Goal: Check status: Check status

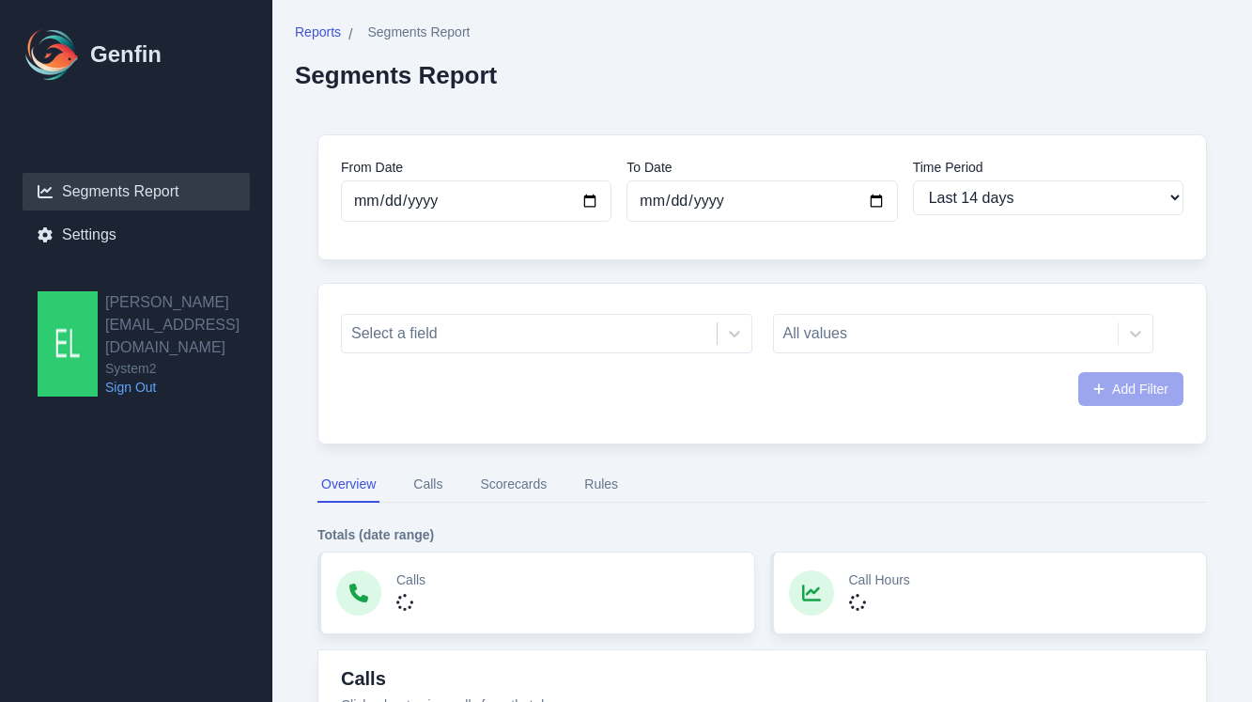
select select "14"
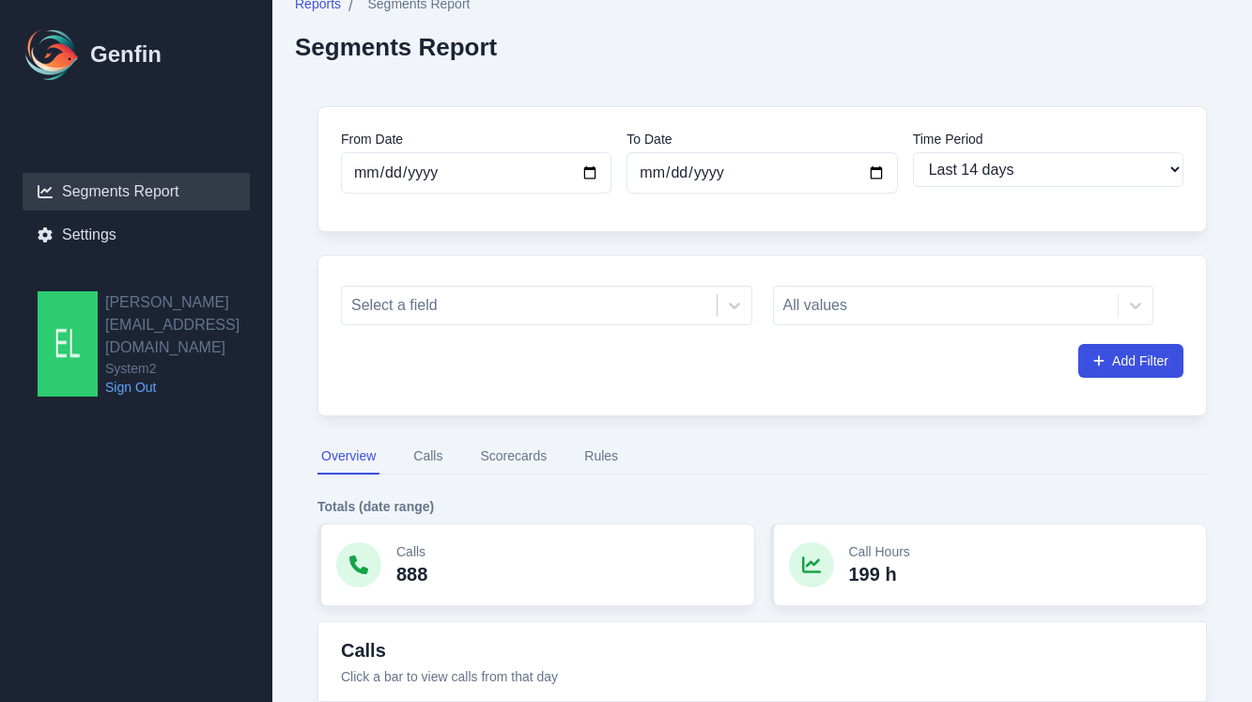
scroll to position [29, 0]
click at [595, 164] on input "[DATE]" at bounding box center [476, 171] width 271 height 41
type input "[DATE]"
select select "custom"
type input "[DATE]"
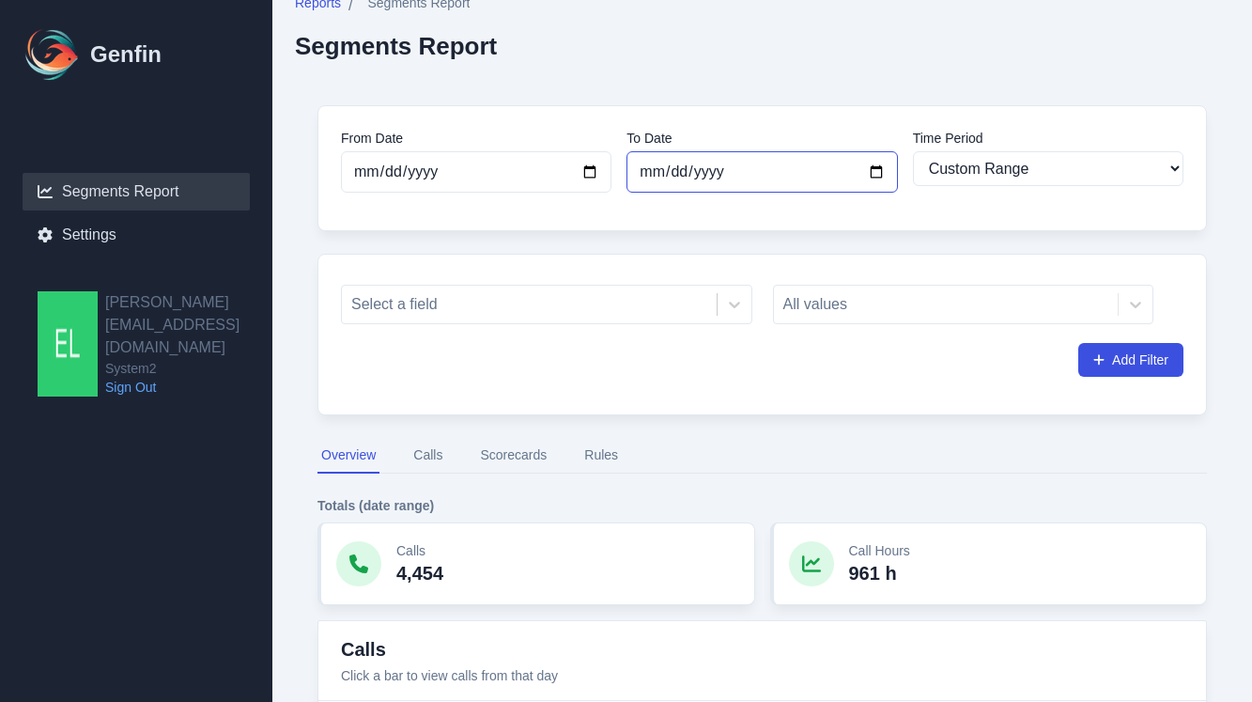
click at [680, 180] on input "[DATE]" at bounding box center [762, 171] width 271 height 41
click at [1056, 203] on div "From Date [DATE] To Date [DATE] Time Period Last 7 days Last 14 days Last 30 da…" at bounding box center [762, 168] width 890 height 126
click at [591, 301] on div at bounding box center [529, 304] width 356 height 26
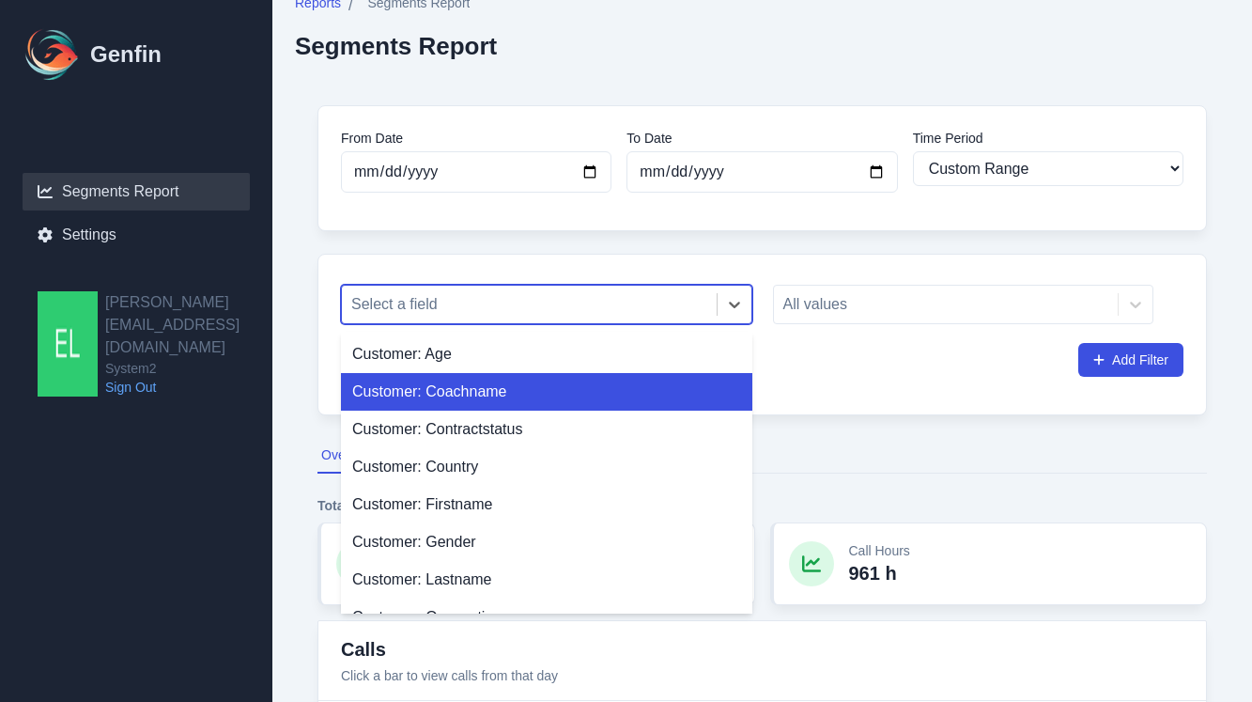
click at [487, 398] on div "Customer: Coachname" at bounding box center [546, 392] width 411 height 38
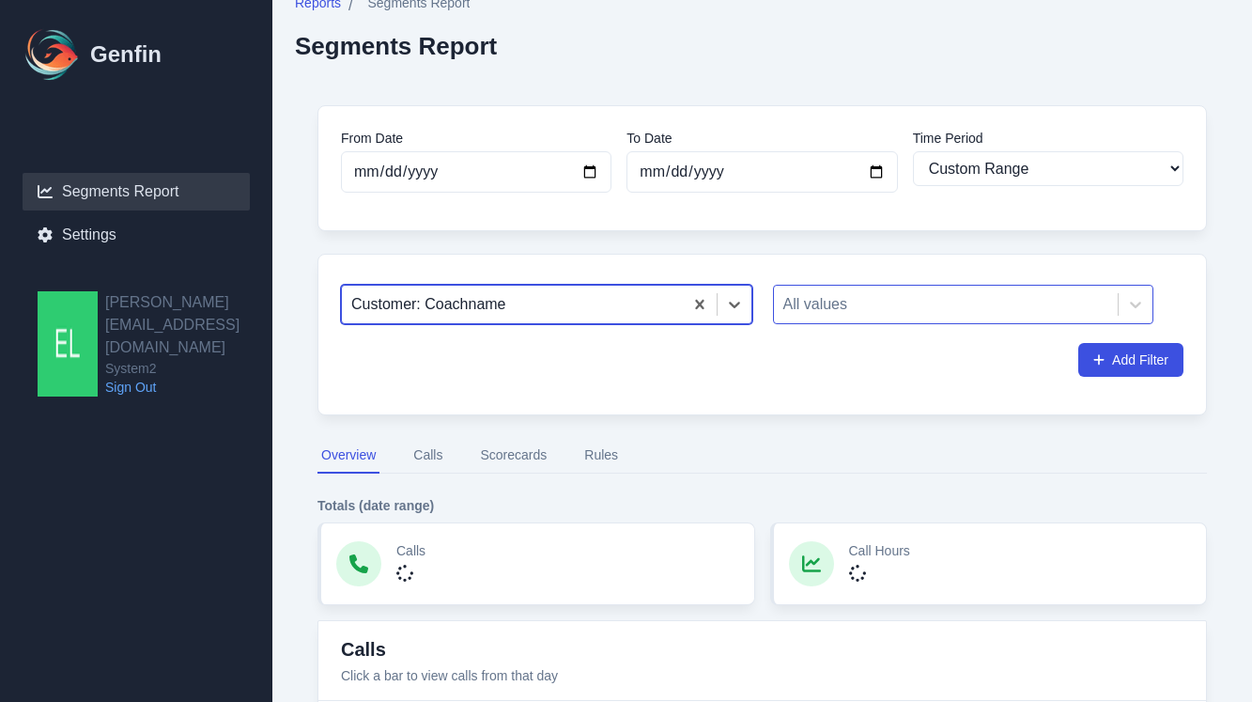
click at [836, 308] on div at bounding box center [946, 304] width 326 height 26
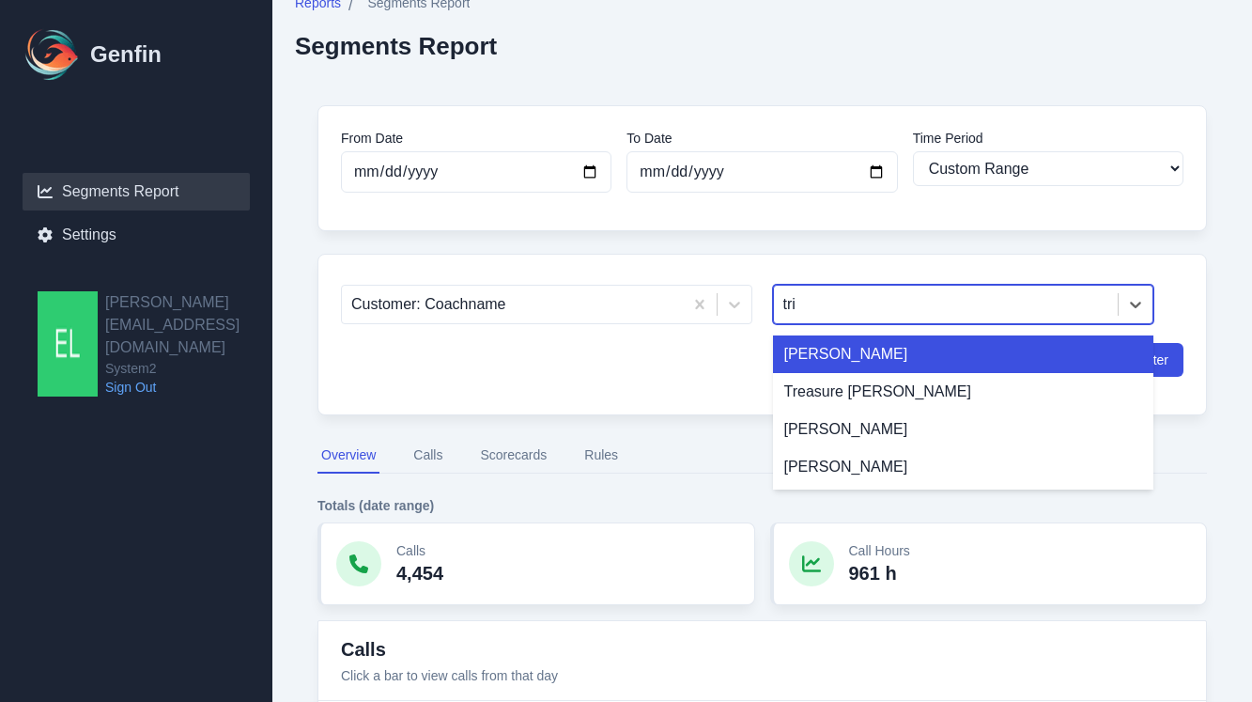
type input "trin"
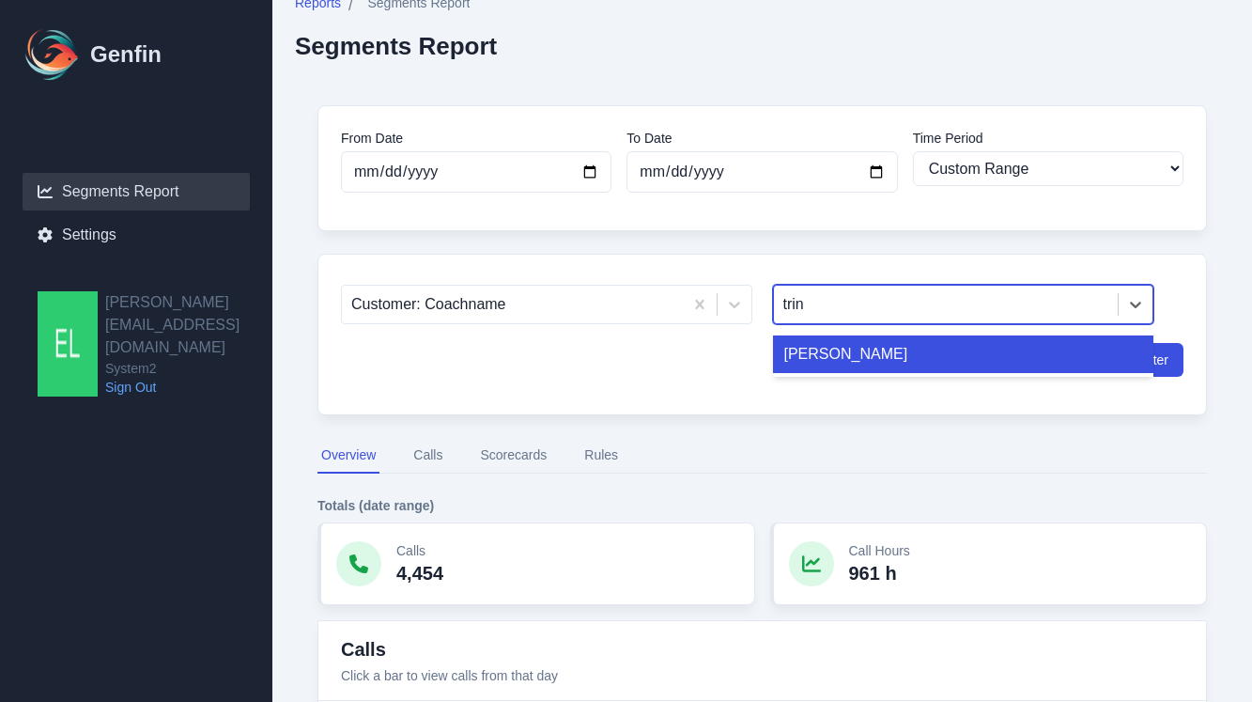
click at [858, 357] on div "[PERSON_NAME]" at bounding box center [963, 354] width 381 height 38
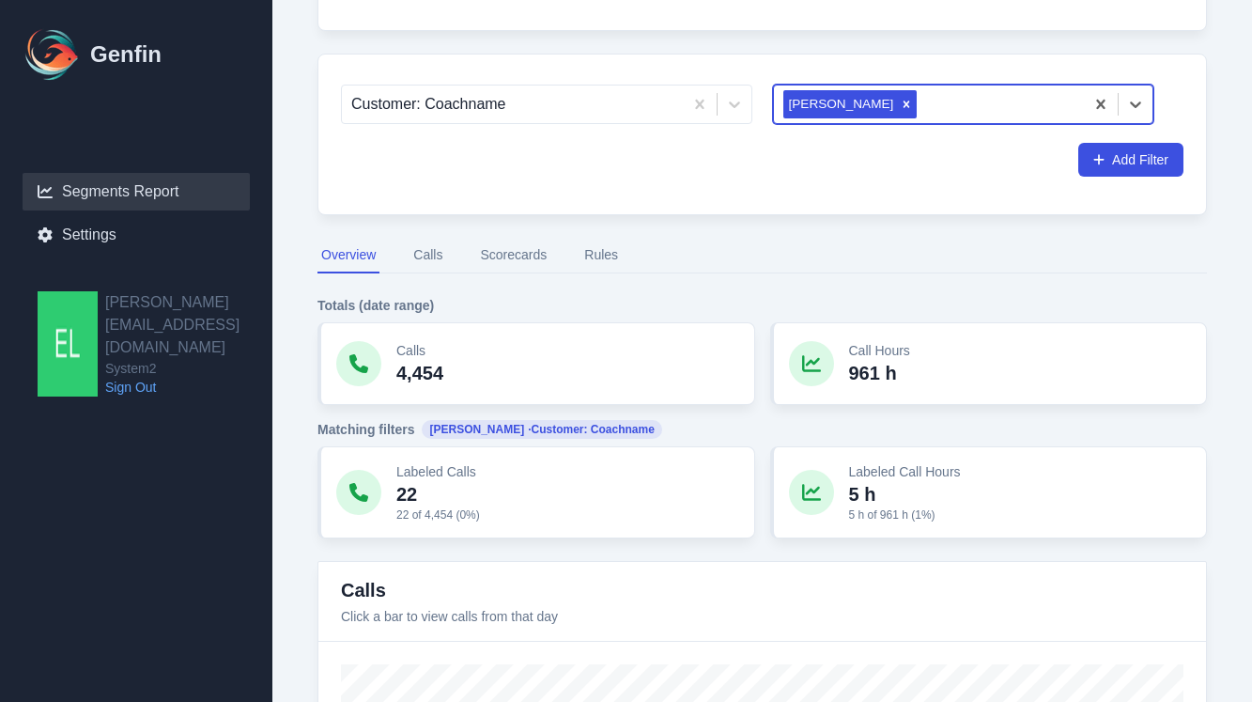
scroll to position [213, 0]
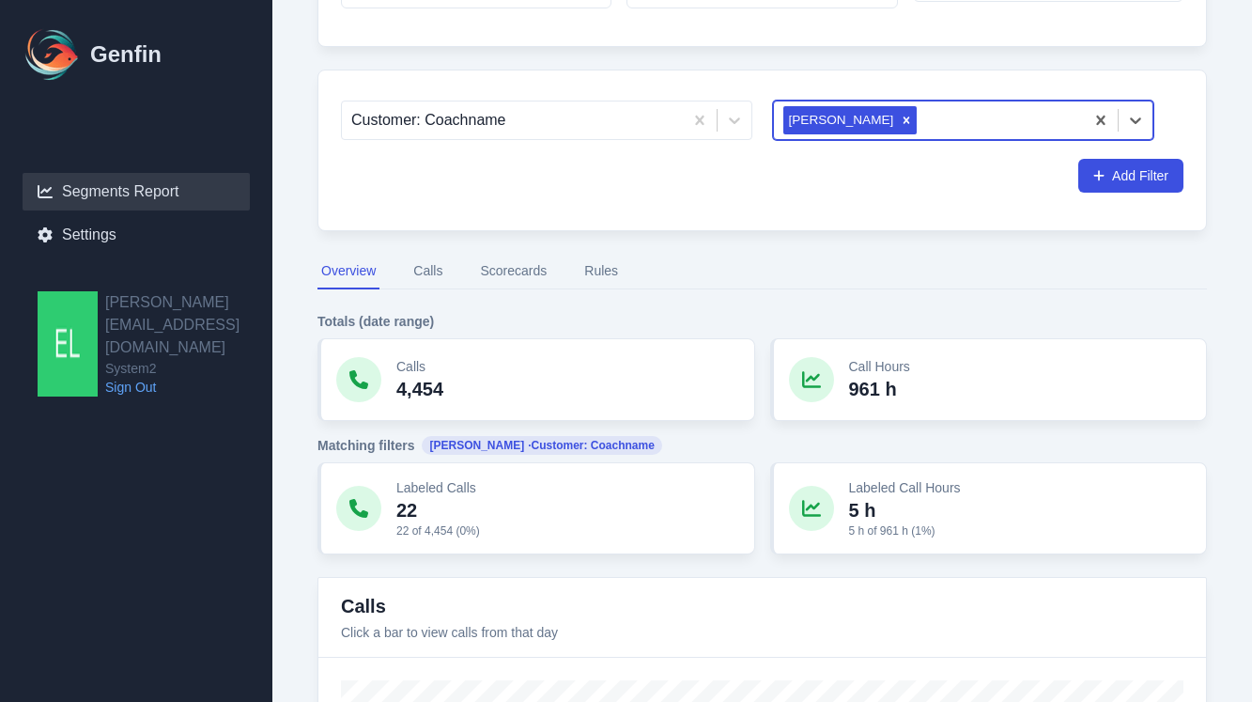
click at [431, 279] on button "Calls" at bounding box center [428, 272] width 37 height 36
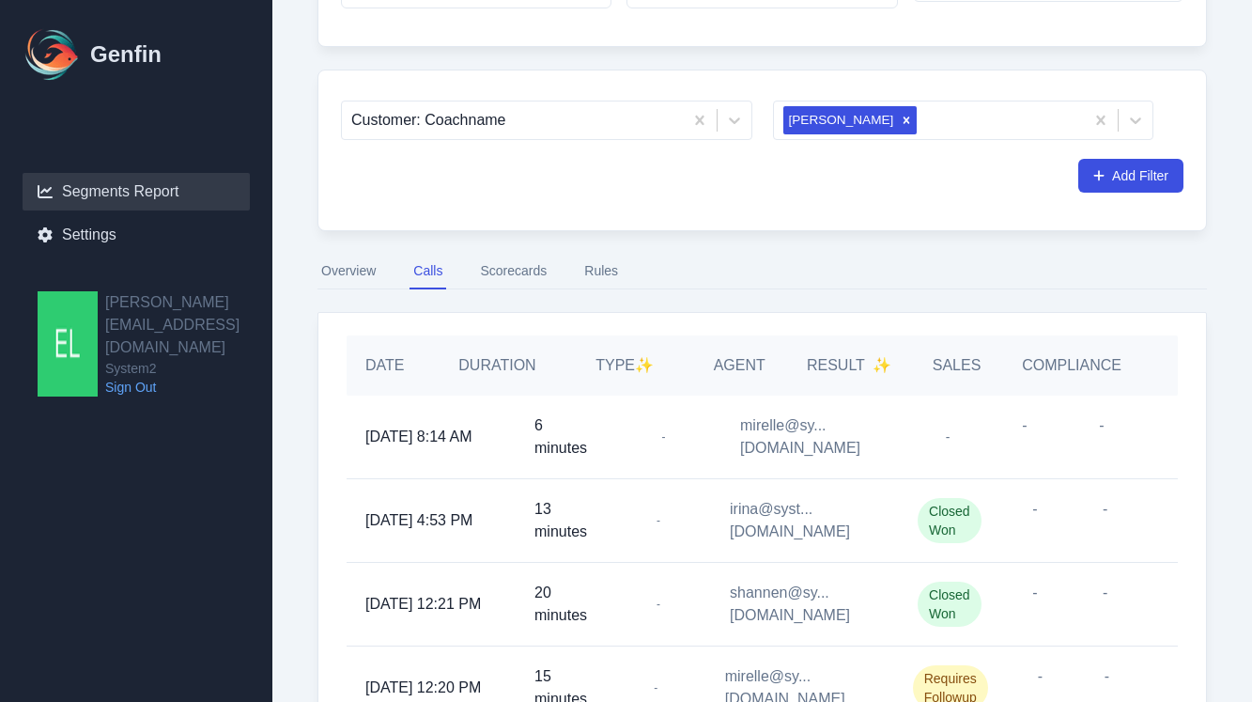
click at [505, 271] on button "Scorecards" at bounding box center [513, 272] width 74 height 36
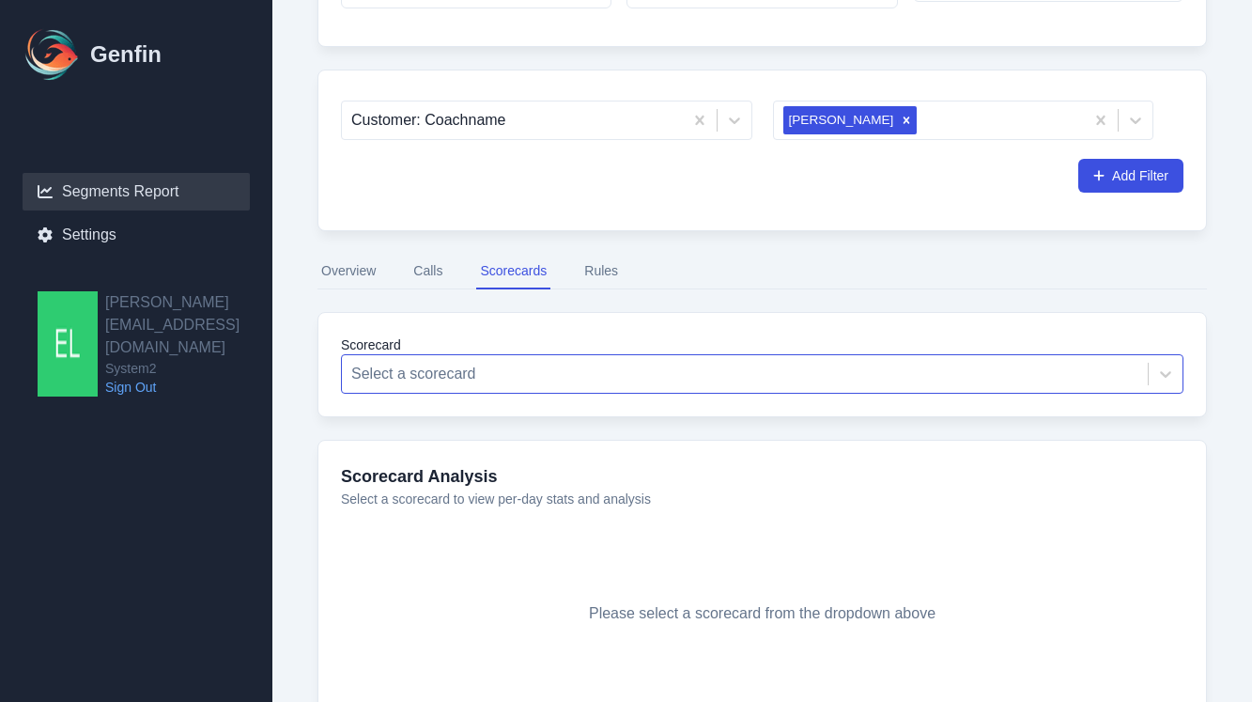
click at [527, 375] on div at bounding box center [744, 374] width 787 height 26
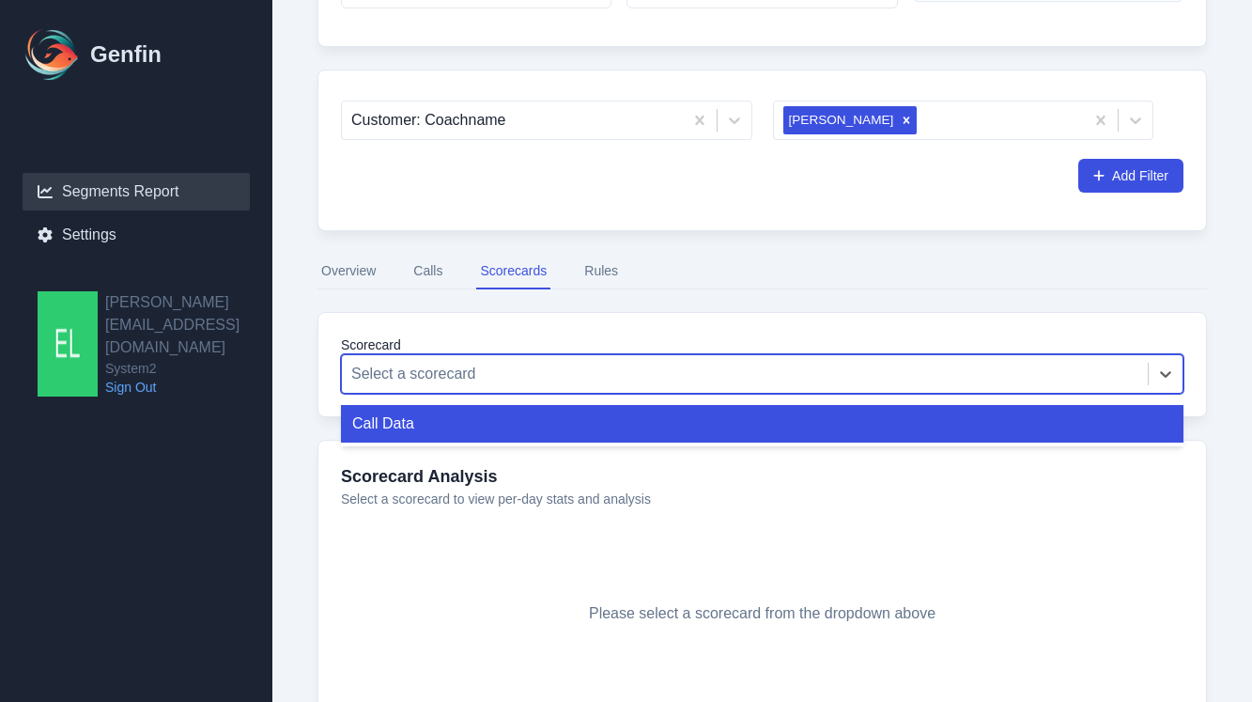
click at [437, 425] on div "Call Data" at bounding box center [762, 424] width 843 height 38
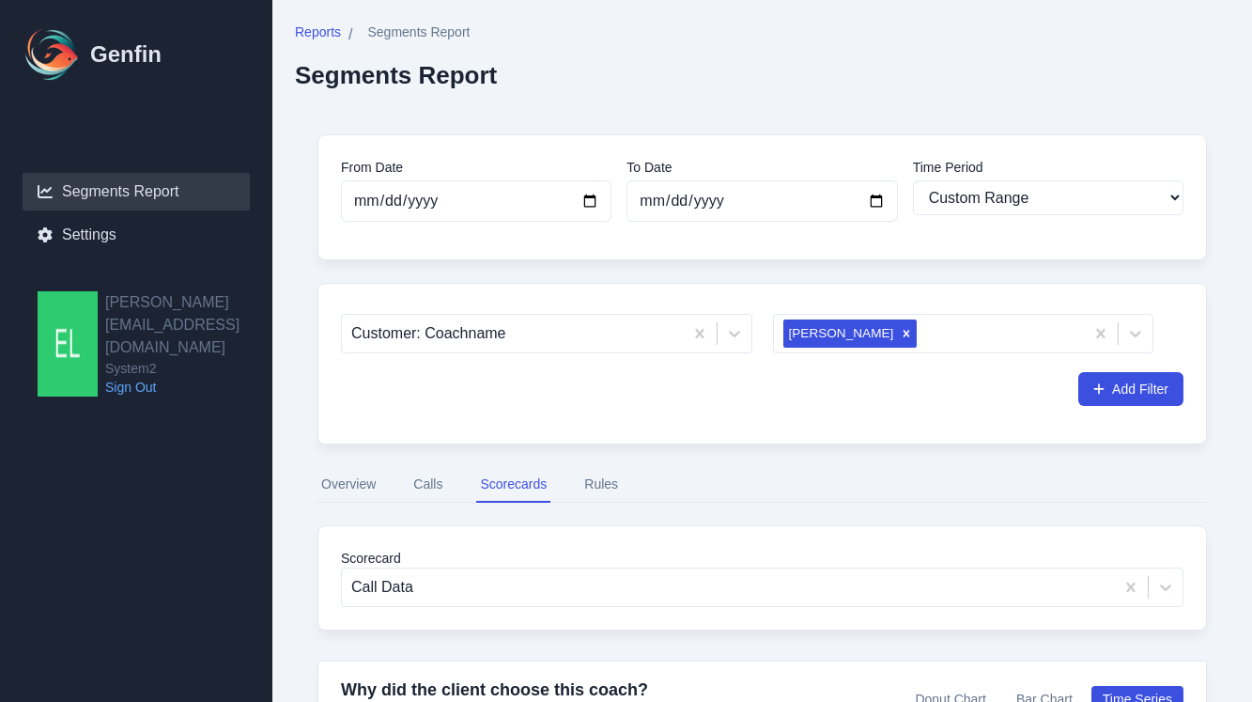
click at [599, 482] on button "Rules" at bounding box center [601, 485] width 41 height 36
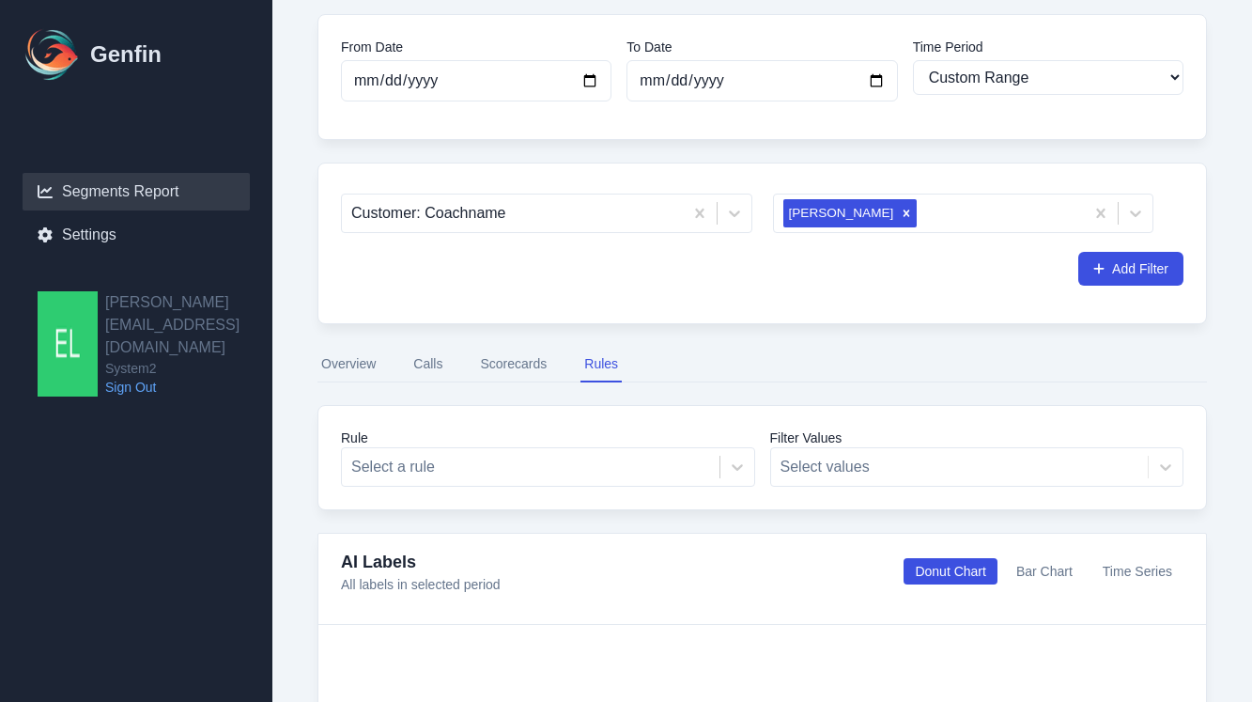
scroll to position [101, 0]
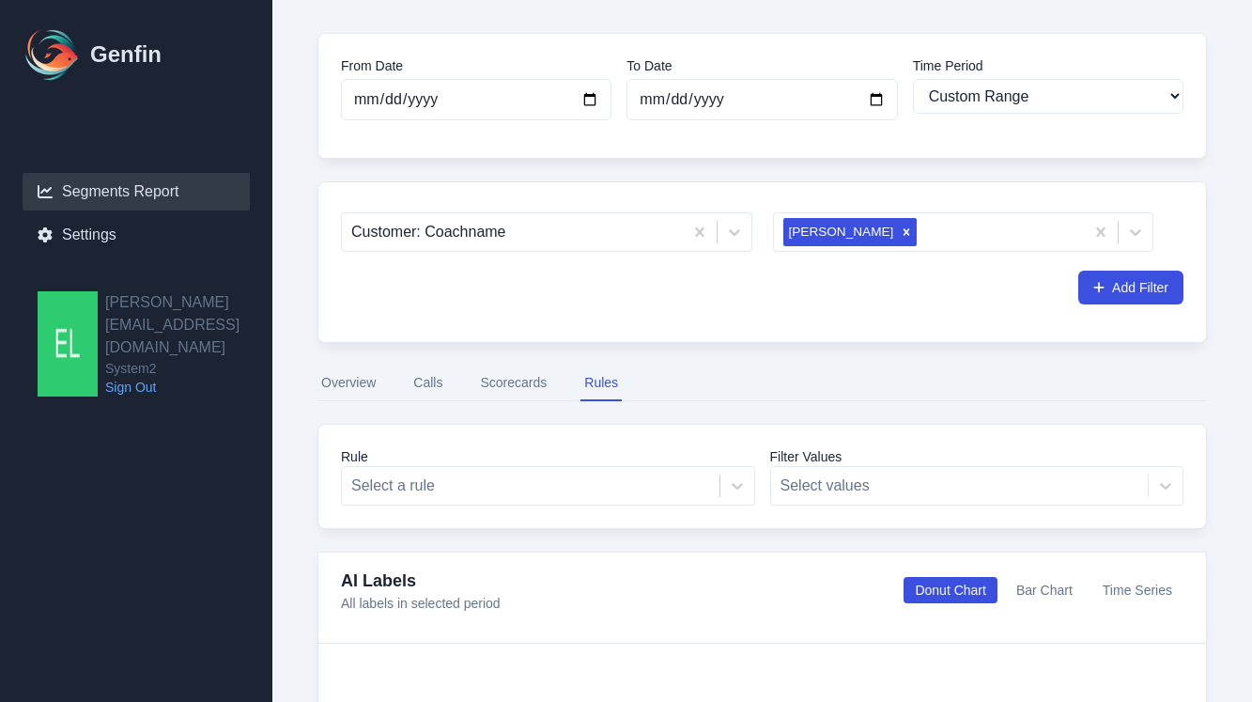
click at [426, 385] on button "Calls" at bounding box center [428, 383] width 37 height 36
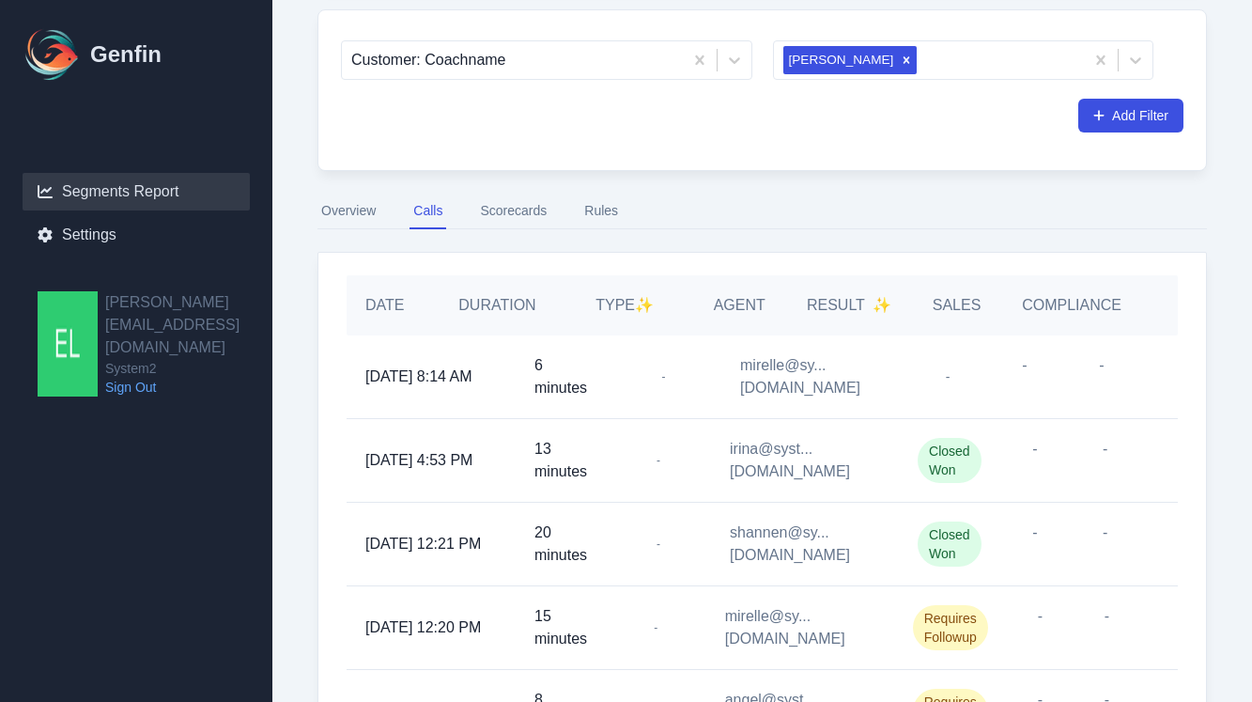
scroll to position [333, 0]
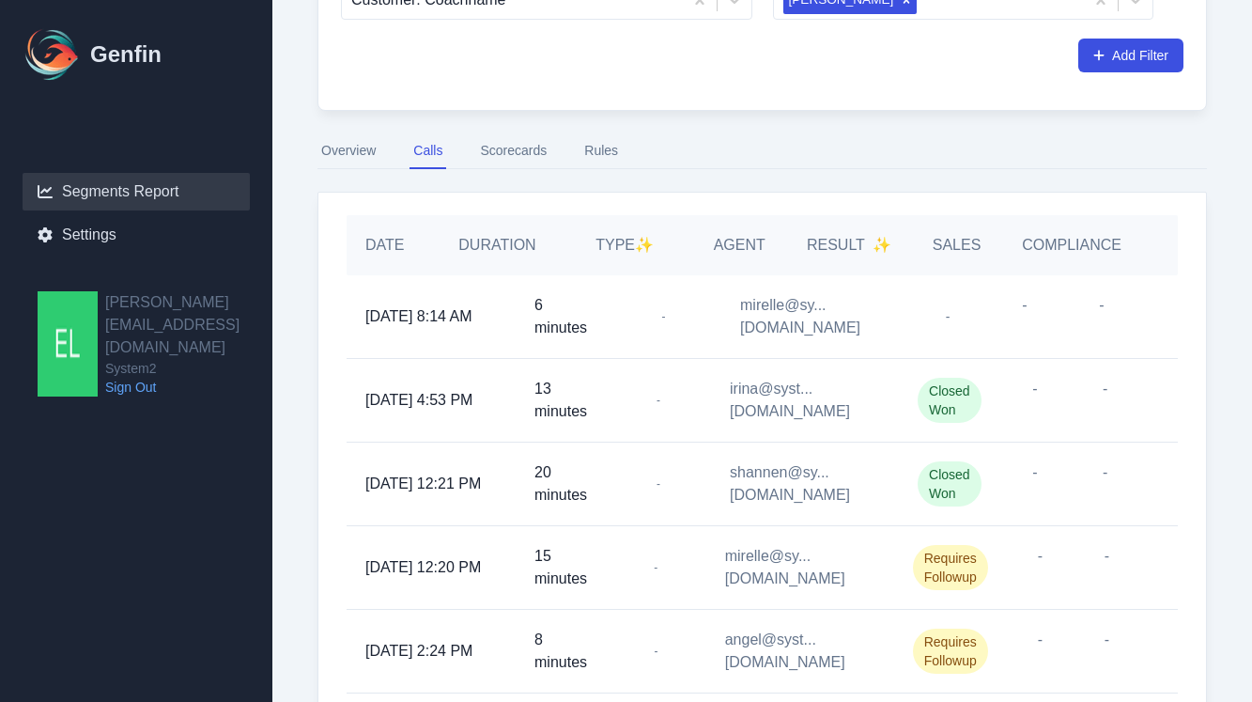
click at [842, 244] on h5 "Result ✨" at bounding box center [849, 245] width 85 height 23
click at [362, 151] on button "Overview" at bounding box center [348, 151] width 62 height 36
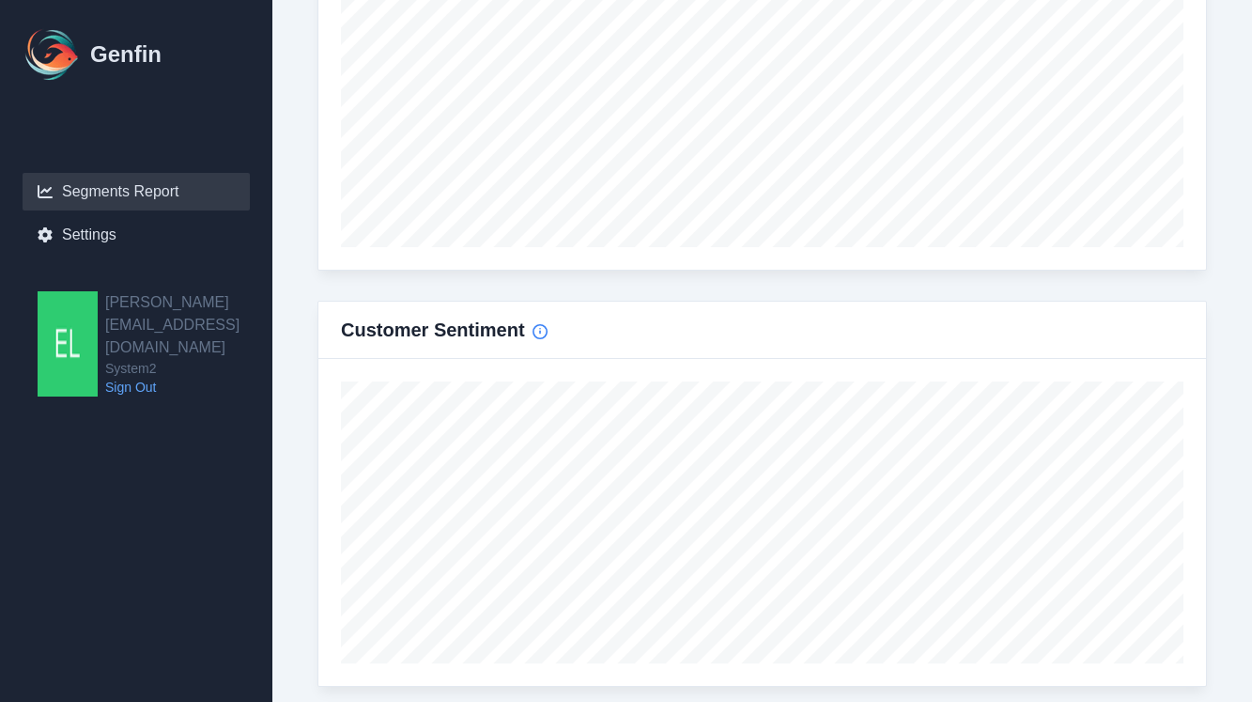
scroll to position [2179, 0]
